Goal: Transaction & Acquisition: Purchase product/service

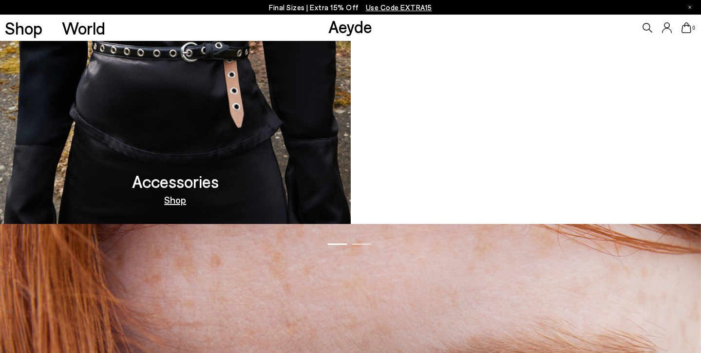
scroll to position [1026, 0]
click at [528, 153] on video at bounding box center [526, 54] width 351 height 338
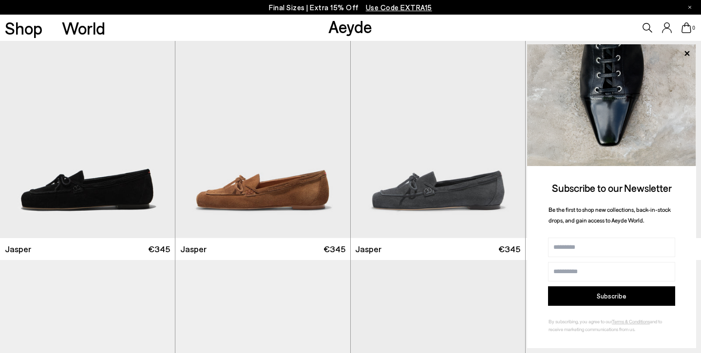
scroll to position [422, 0]
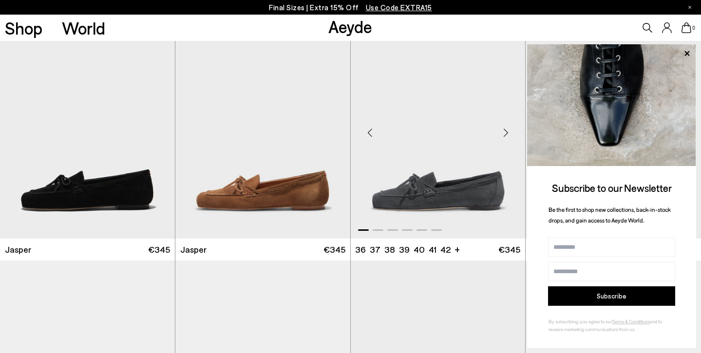
click at [471, 196] on img "1 / 6" at bounding box center [438, 129] width 175 height 220
click at [434, 180] on img "1 / 6" at bounding box center [438, 129] width 175 height 220
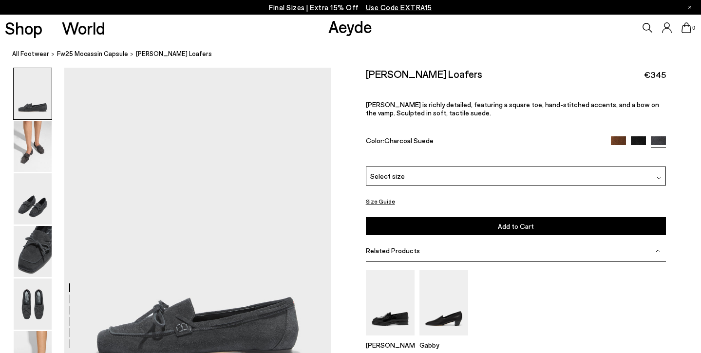
scroll to position [13, 0]
click at [31, 151] on img at bounding box center [33, 146] width 38 height 51
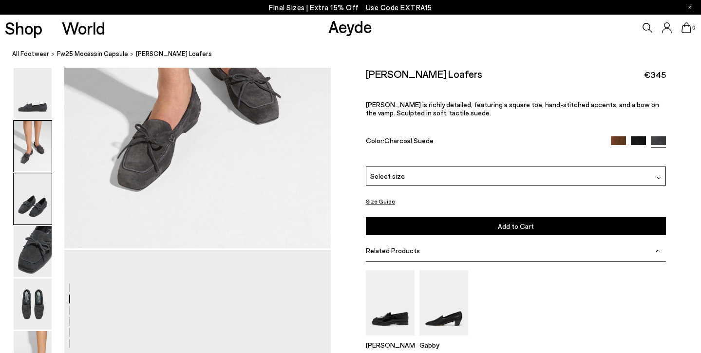
scroll to position [532, 0]
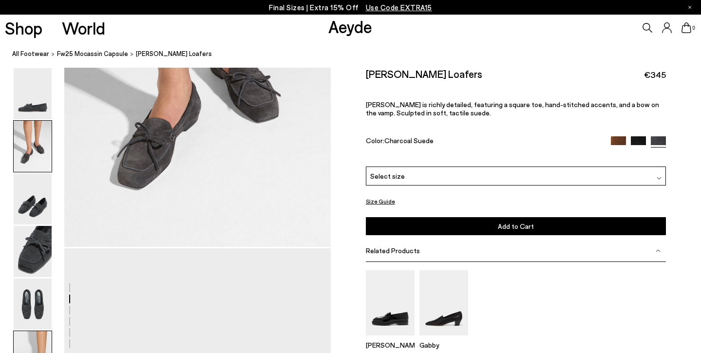
click at [39, 345] on img at bounding box center [33, 356] width 38 height 51
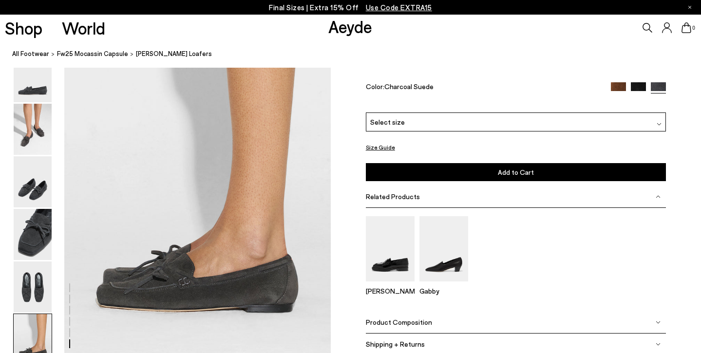
scroll to position [1849, 0]
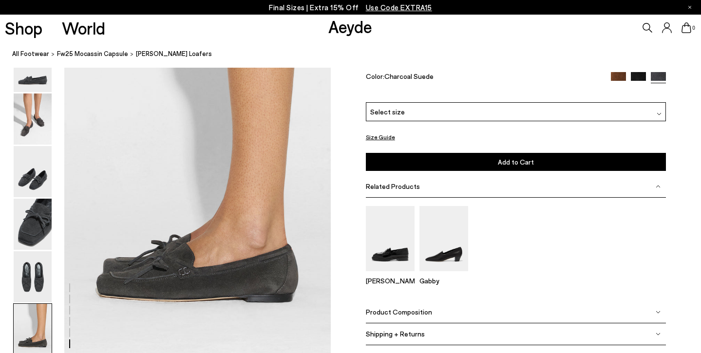
click at [379, 139] on button "Size Guide" at bounding box center [380, 137] width 29 height 12
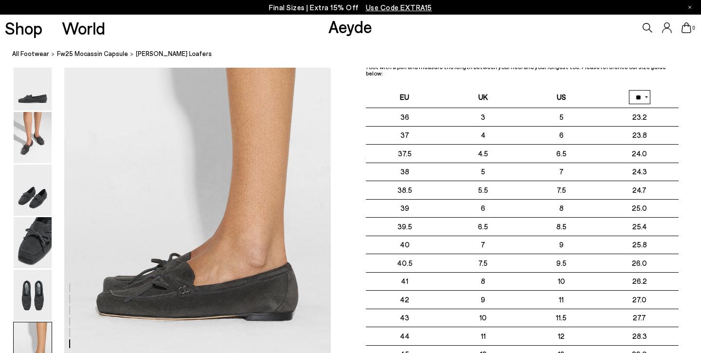
scroll to position [1830, 0]
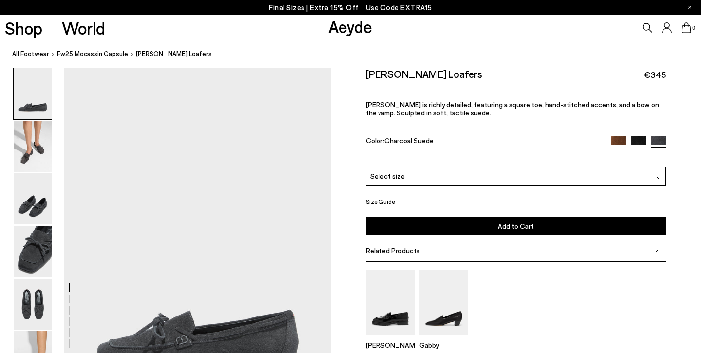
click at [660, 176] on img at bounding box center [658, 178] width 5 height 5
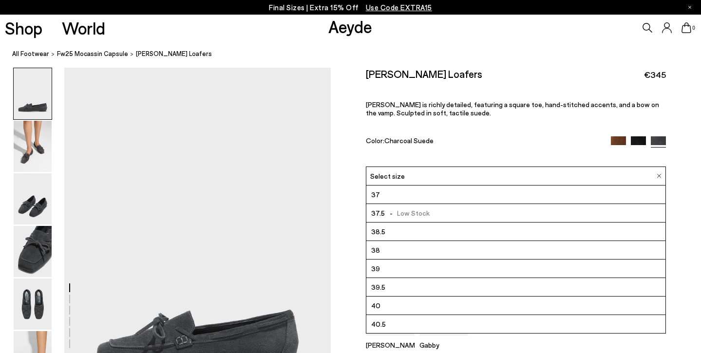
scroll to position [20, 0]
click at [449, 258] on li "39" at bounding box center [515, 267] width 299 height 19
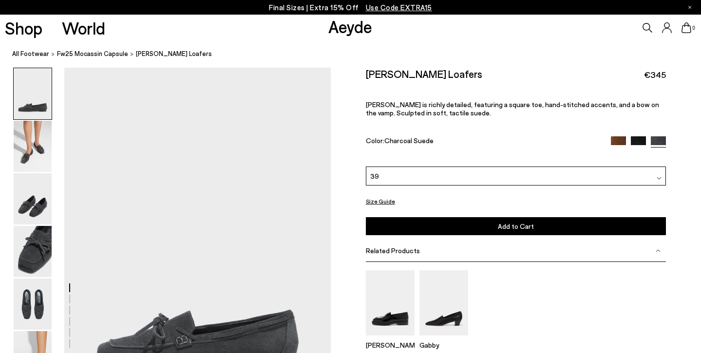
click at [513, 222] on span "Add to Cart" at bounding box center [516, 226] width 36 height 8
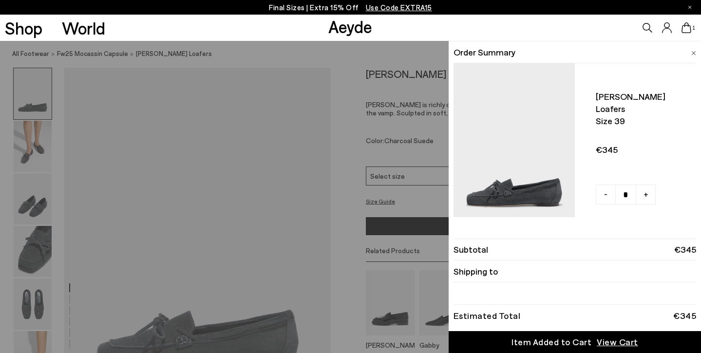
click at [384, 5] on span "Use Code EXTRA15" at bounding box center [399, 7] width 66 height 9
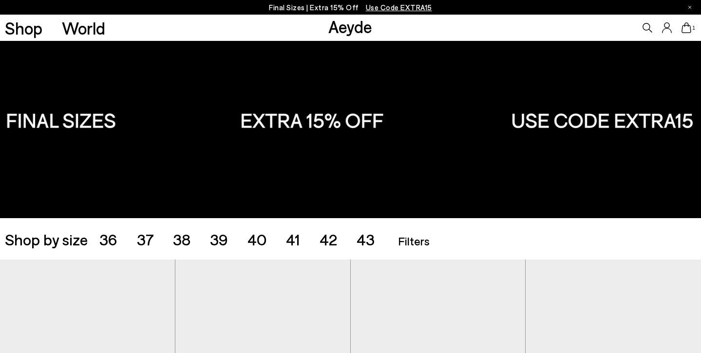
scroll to position [24, 0]
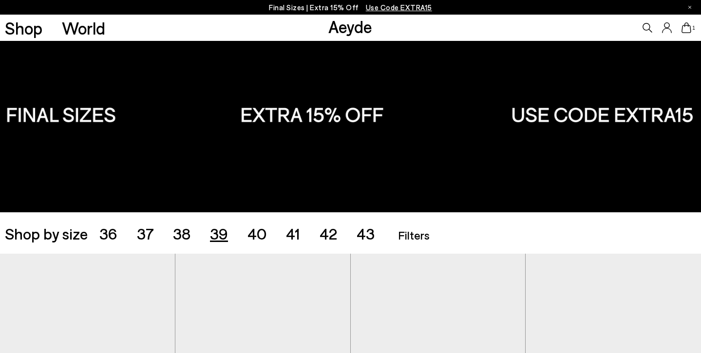
click at [220, 234] on span "39" at bounding box center [219, 233] width 18 height 19
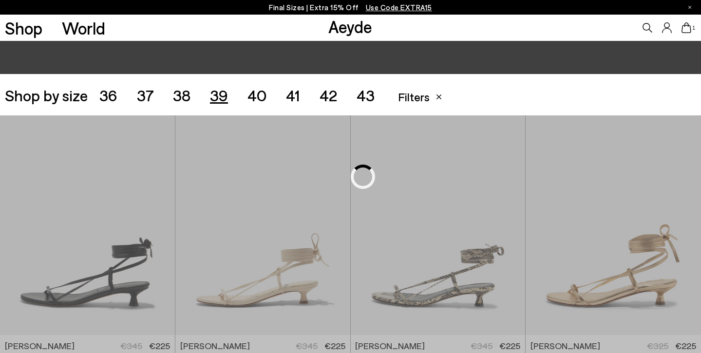
scroll to position [195, 0]
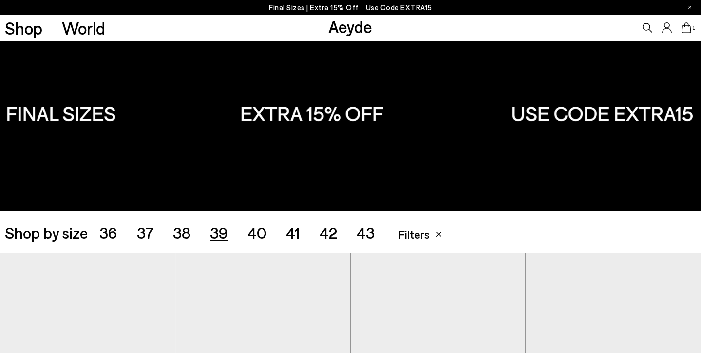
scroll to position [28, 0]
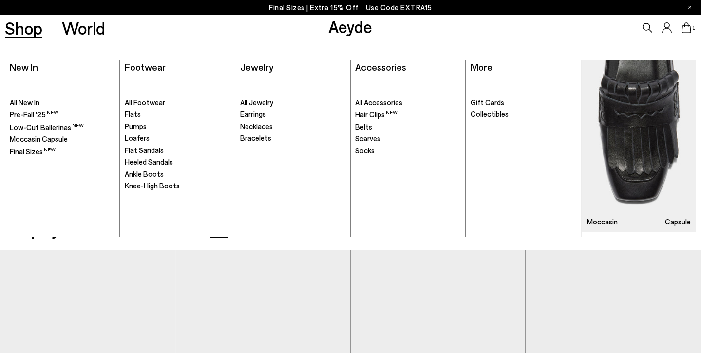
click at [28, 140] on span "Moccasin Capsule" at bounding box center [39, 138] width 58 height 9
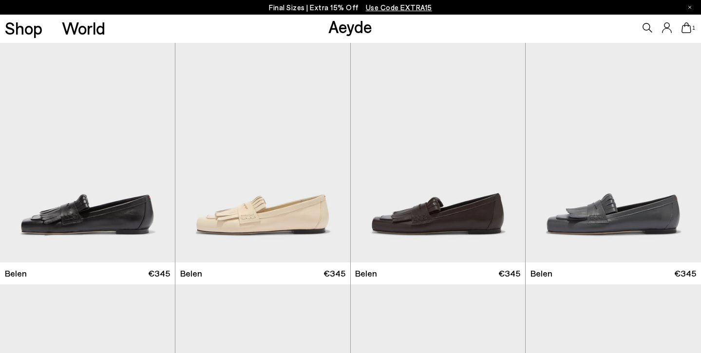
scroll to position [161, 0]
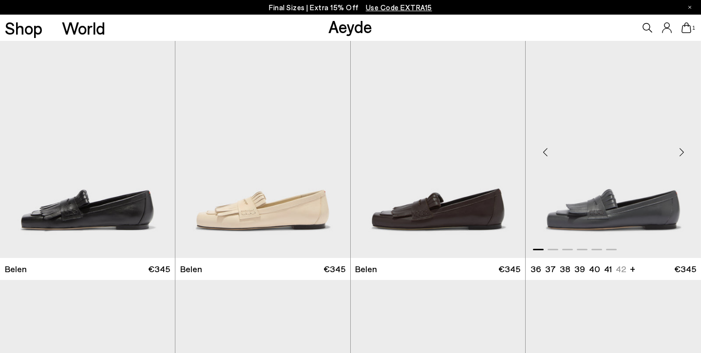
click at [617, 207] on img "1 / 6" at bounding box center [612, 148] width 175 height 220
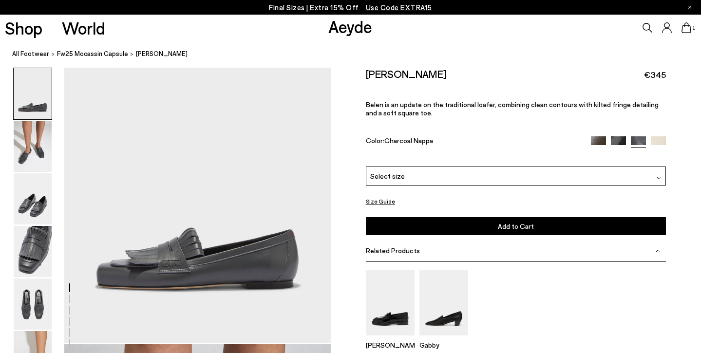
scroll to position [83, 0]
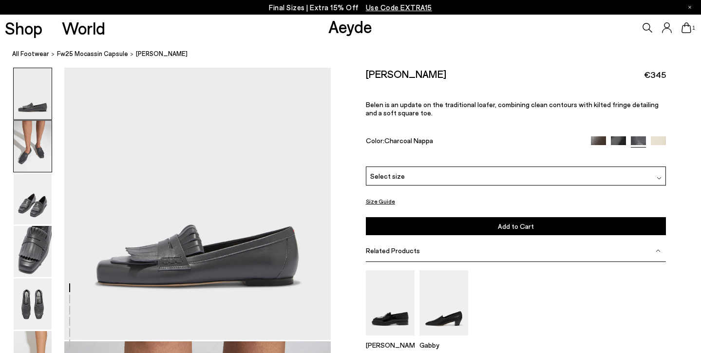
click at [29, 152] on img at bounding box center [33, 146] width 38 height 51
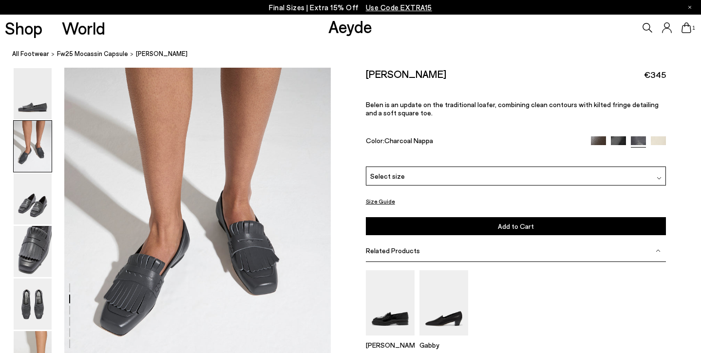
scroll to position [394, 0]
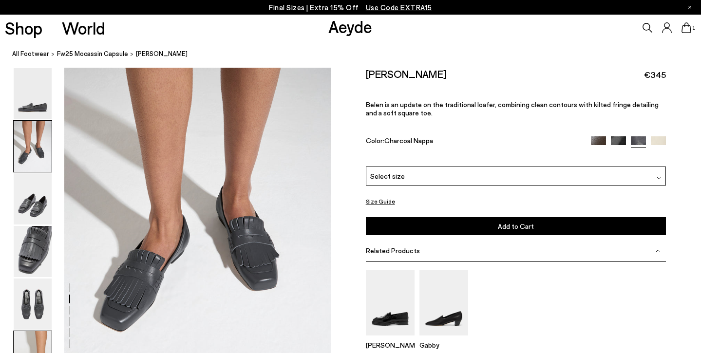
click at [33, 346] on img at bounding box center [33, 356] width 38 height 51
